Goal: Browse casually

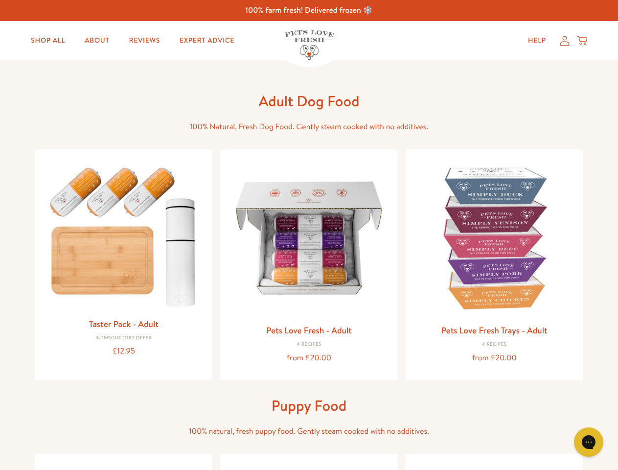
click at [589, 442] on icon "Gorgias live chat" at bounding box center [588, 441] width 9 height 9
